Goal: Transaction & Acquisition: Purchase product/service

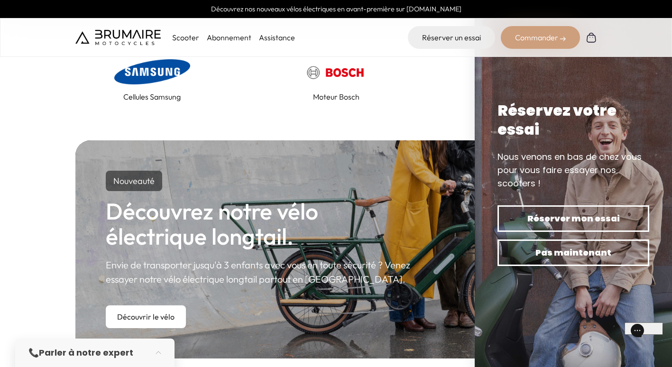
scroll to position [439, 0]
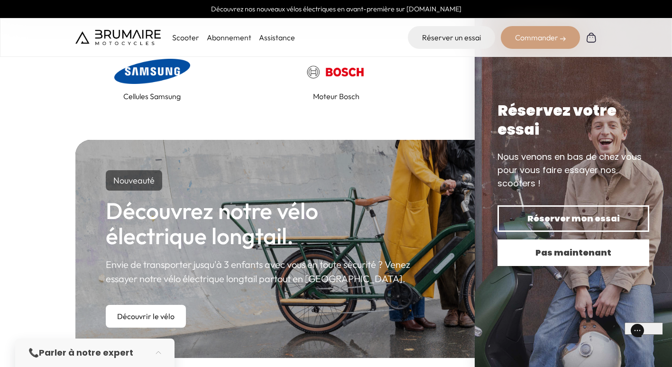
click at [569, 249] on span "Pas maintenant" at bounding box center [573, 252] width 119 height 13
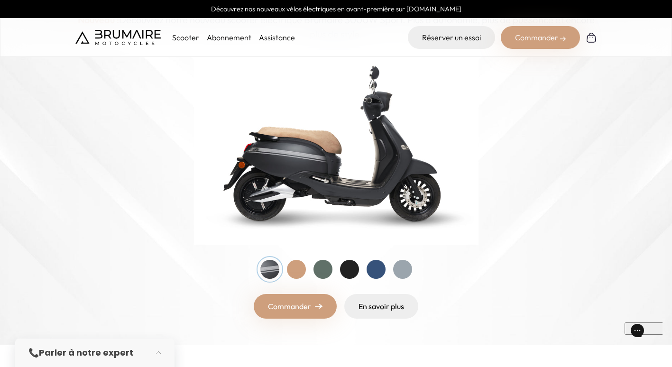
scroll to position [111, 0]
click at [300, 271] on div at bounding box center [296, 269] width 19 height 19
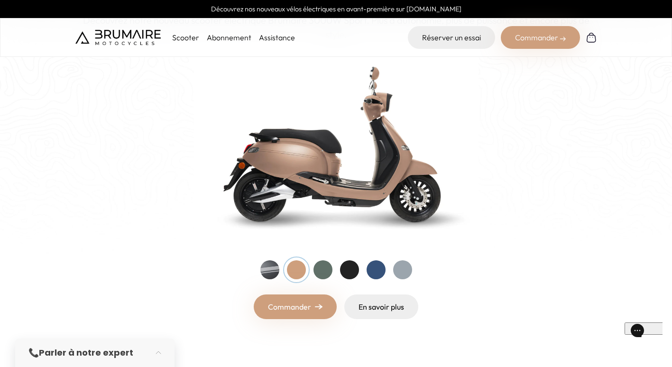
click at [329, 265] on div at bounding box center [322, 269] width 19 height 19
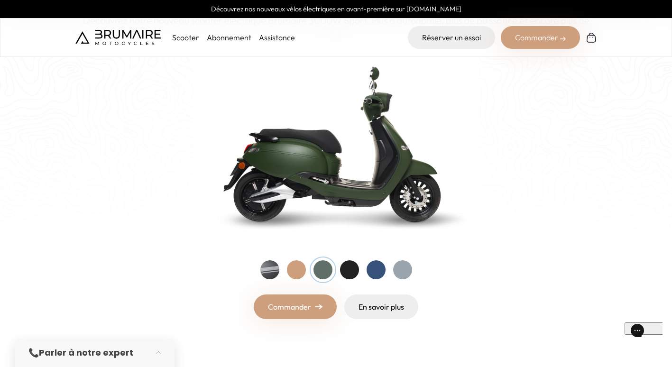
click at [310, 312] on link "Commander" at bounding box center [295, 306] width 83 height 25
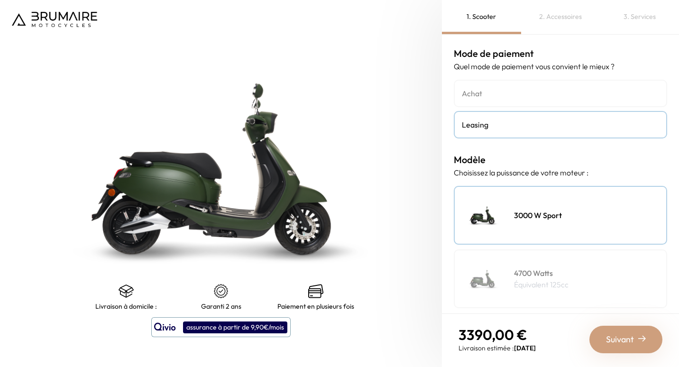
click at [483, 89] on h4 "Achat" at bounding box center [560, 93] width 197 height 11
